Goal: Transaction & Acquisition: Subscribe to service/newsletter

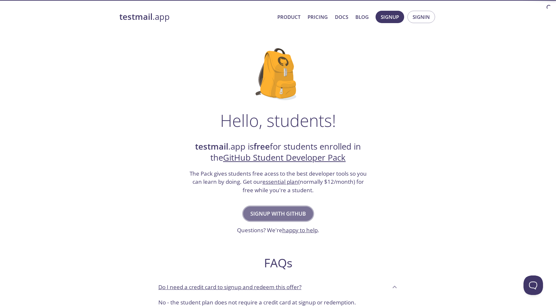
click at [303, 211] on span "Signup with GitHub" at bounding box center [278, 213] width 56 height 9
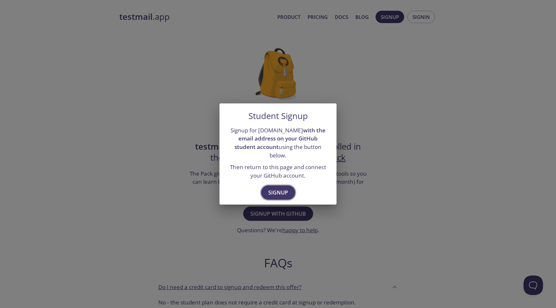
click at [284, 190] on span "Signup" at bounding box center [278, 192] width 20 height 9
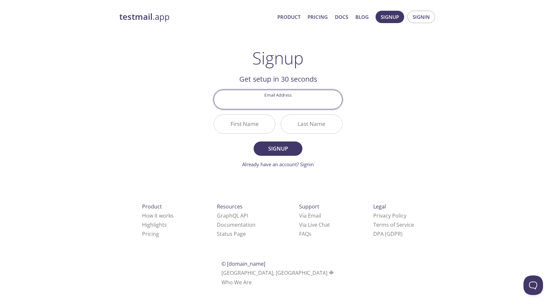
click at [270, 103] on input "Email Address" at bounding box center [278, 99] width 128 height 19
type input "[EMAIL_ADDRESS][DOMAIN_NAME]"
click at [263, 125] on input "First Name" at bounding box center [244, 124] width 61 height 19
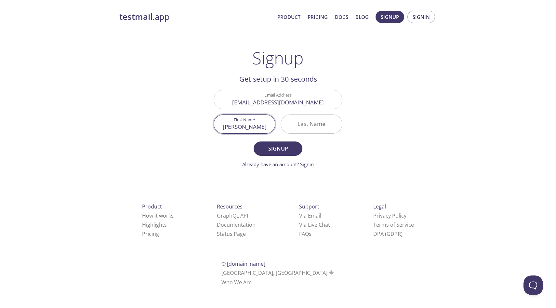
type input "[PERSON_NAME]"
click at [298, 129] on input "Last Name" at bounding box center [311, 124] width 61 height 19
type input "[PERSON_NAME]"
click at [286, 145] on span "Signup" at bounding box center [278, 148] width 34 height 9
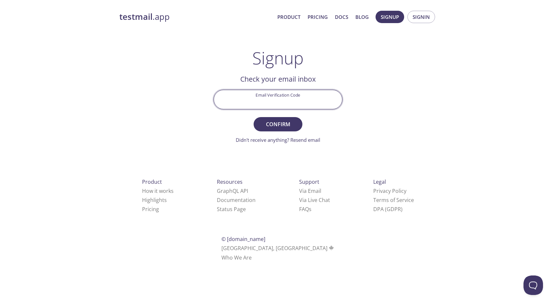
click at [237, 92] on input "Email Verification Code" at bounding box center [278, 99] width 128 height 19
paste input "S64GJGC"
type input "S64GJGC"
click at [289, 128] on span "Confirm" at bounding box center [278, 124] width 34 height 9
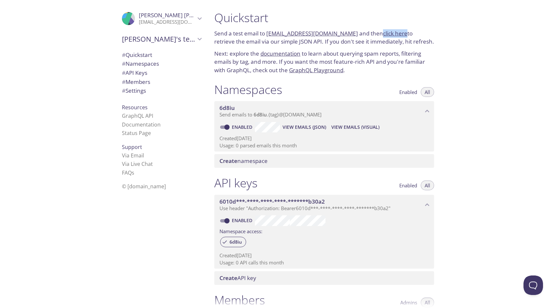
click at [345, 128] on span "View Emails (Visual)" at bounding box center [355, 127] width 48 height 8
drag, startPoint x: 346, startPoint y: 33, endPoint x: 268, endPoint y: 36, distance: 77.8
click at [268, 36] on p "Send a test email to 6d8iu.test@inbox.testmail.app and then click here to retri…" at bounding box center [324, 37] width 220 height 17
copy link "6d8iu.test@inbox.testmail.app"
click at [346, 129] on span "View Emails (Visual)" at bounding box center [355, 127] width 48 height 8
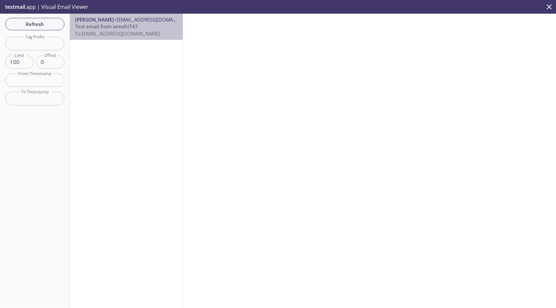
click at [111, 35] on span "To: 6d8iu.test@inbox.testmail.app" at bounding box center [117, 33] width 85 height 7
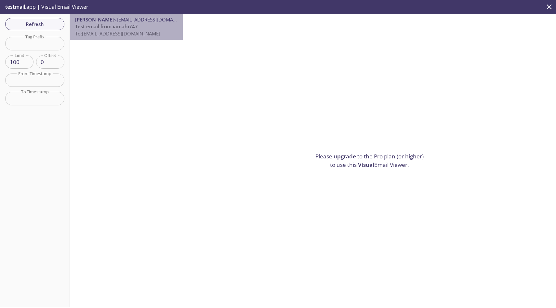
click at [107, 33] on span "To: 6d8iu.test@inbox.testmail.app" at bounding box center [117, 33] width 85 height 7
